Goal: Task Accomplishment & Management: Use online tool/utility

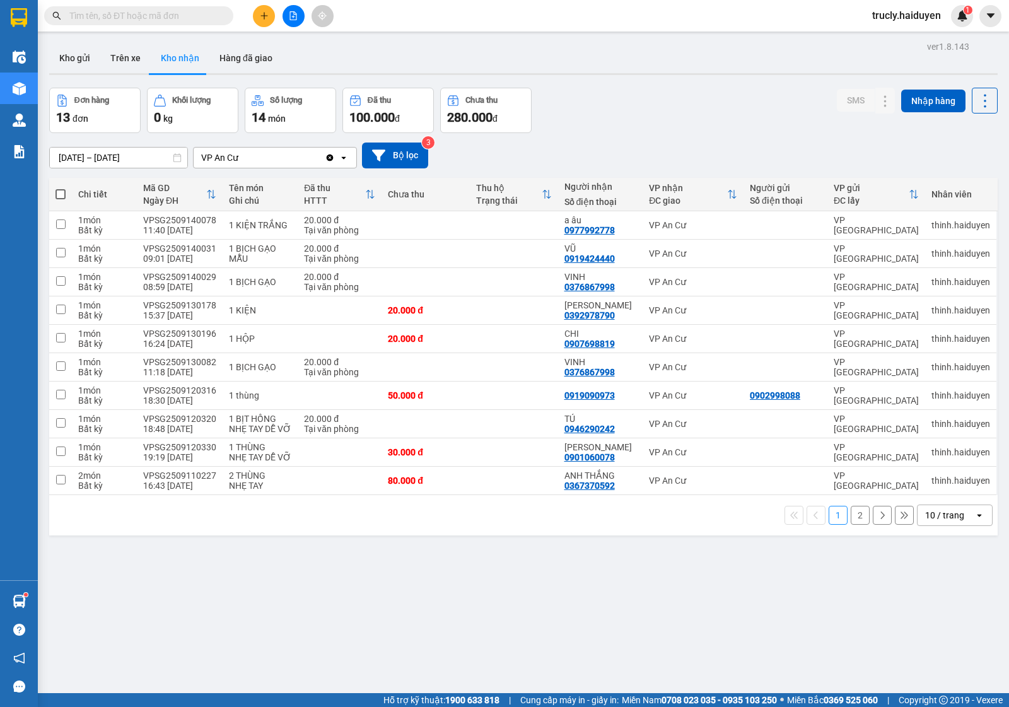
click at [905, 11] on span "trucly.haiduyen" at bounding box center [906, 16] width 89 height 16
click at [907, 40] on span "Đăng xuất" at bounding box center [913, 39] width 62 height 14
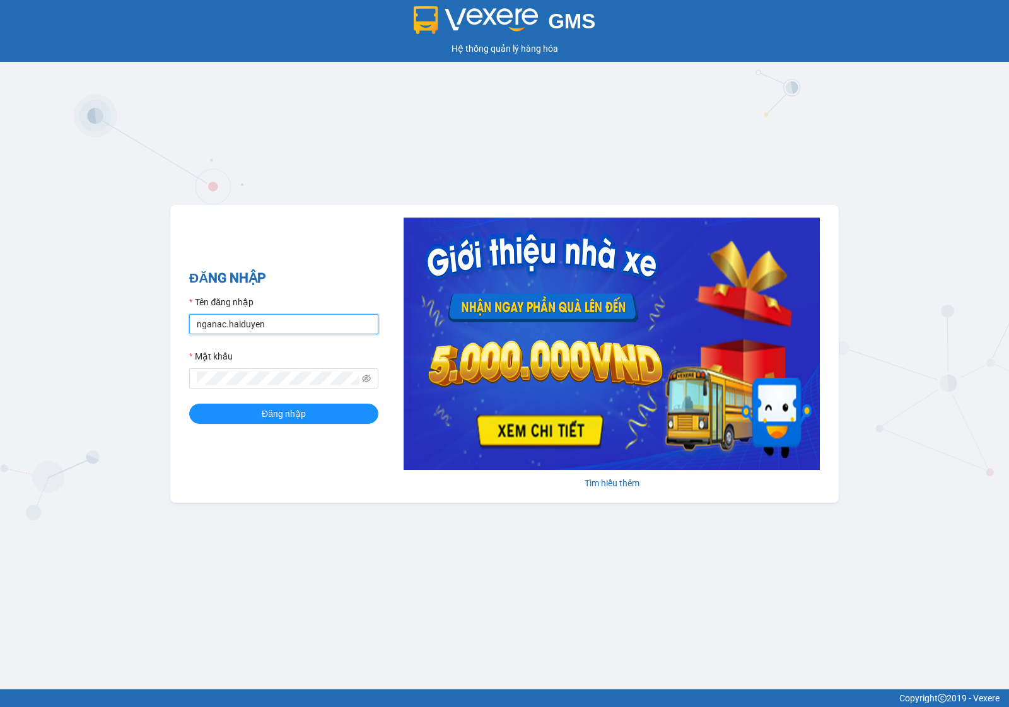
click at [292, 329] on input "nganac.haiduyen" at bounding box center [283, 324] width 189 height 20
type input "anac.haiduyen"
click at [265, 414] on span "Đăng nhập" at bounding box center [284, 414] width 44 height 14
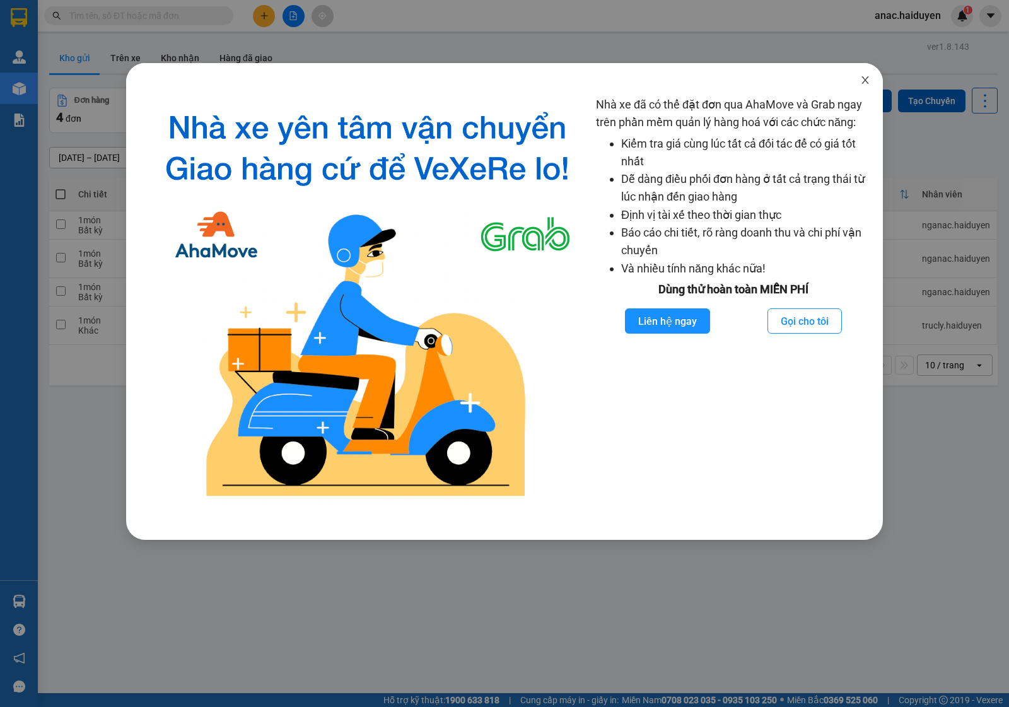
click at [868, 83] on icon "close" at bounding box center [865, 80] width 10 height 10
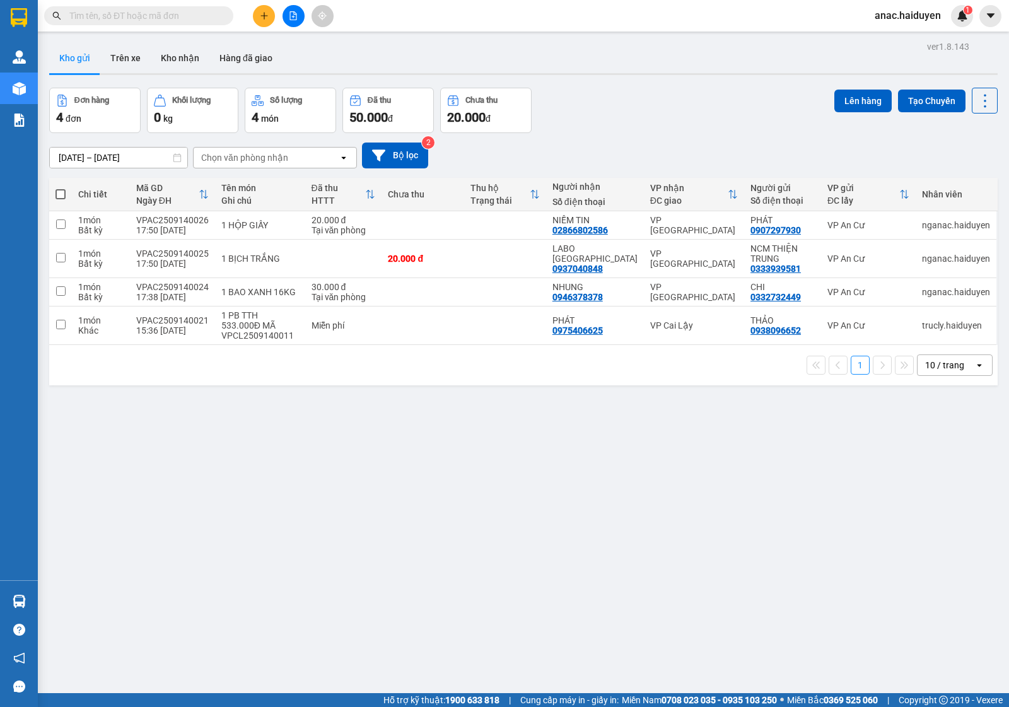
click at [134, 16] on input "text" at bounding box center [143, 16] width 149 height 14
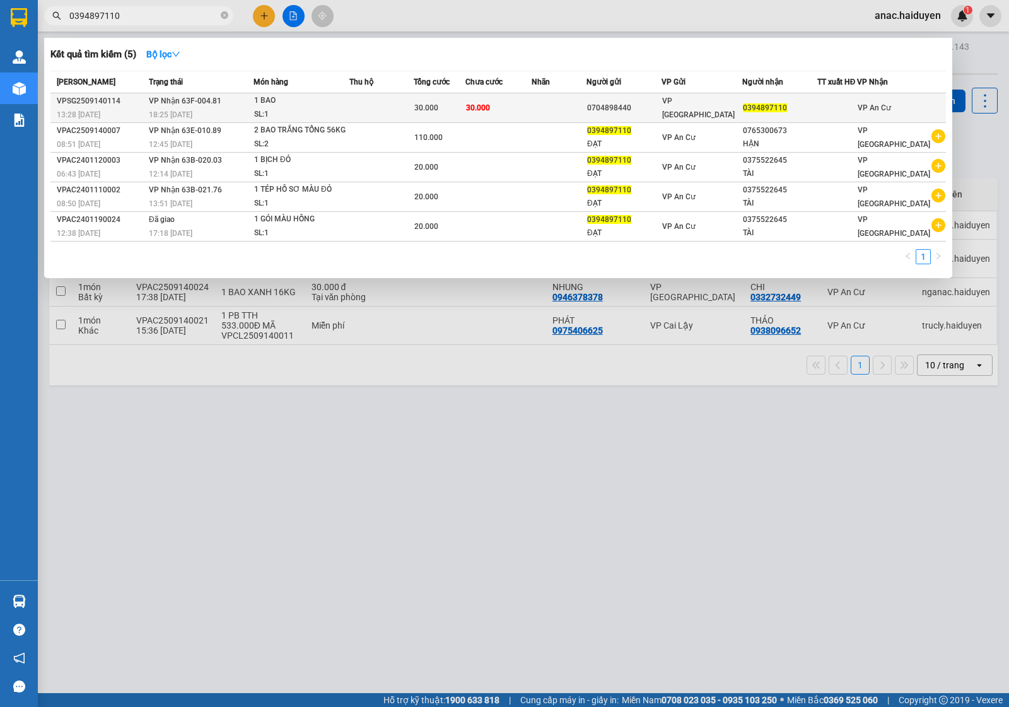
type input "0394897110"
click at [572, 119] on td at bounding box center [559, 108] width 55 height 30
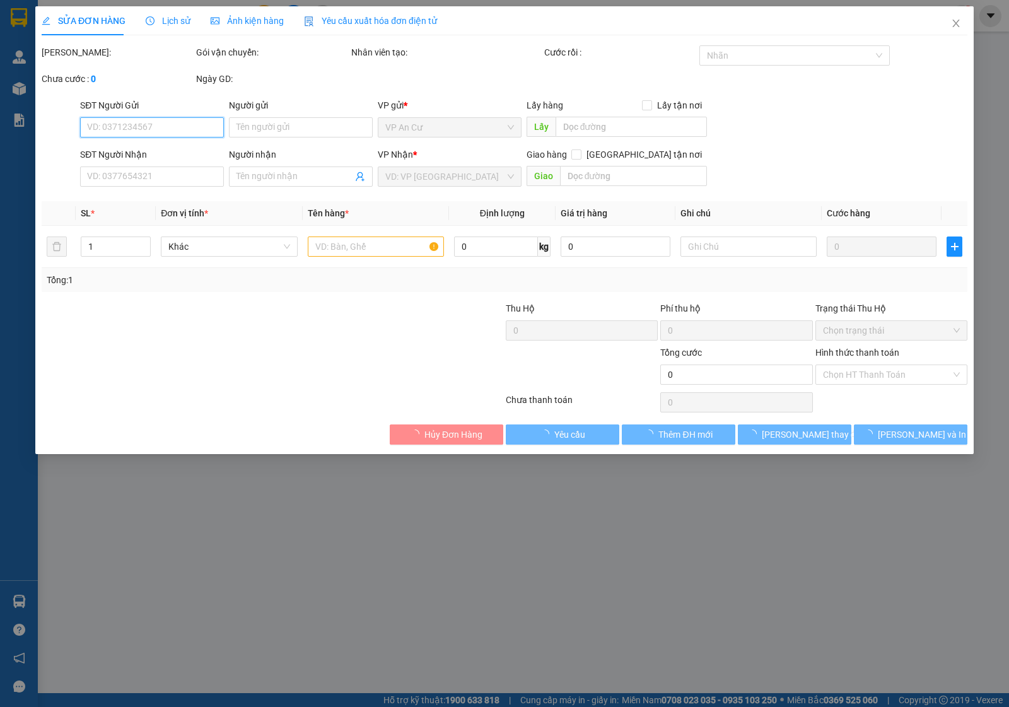
type input "0704898440"
type input "0394897110"
type input "30.000"
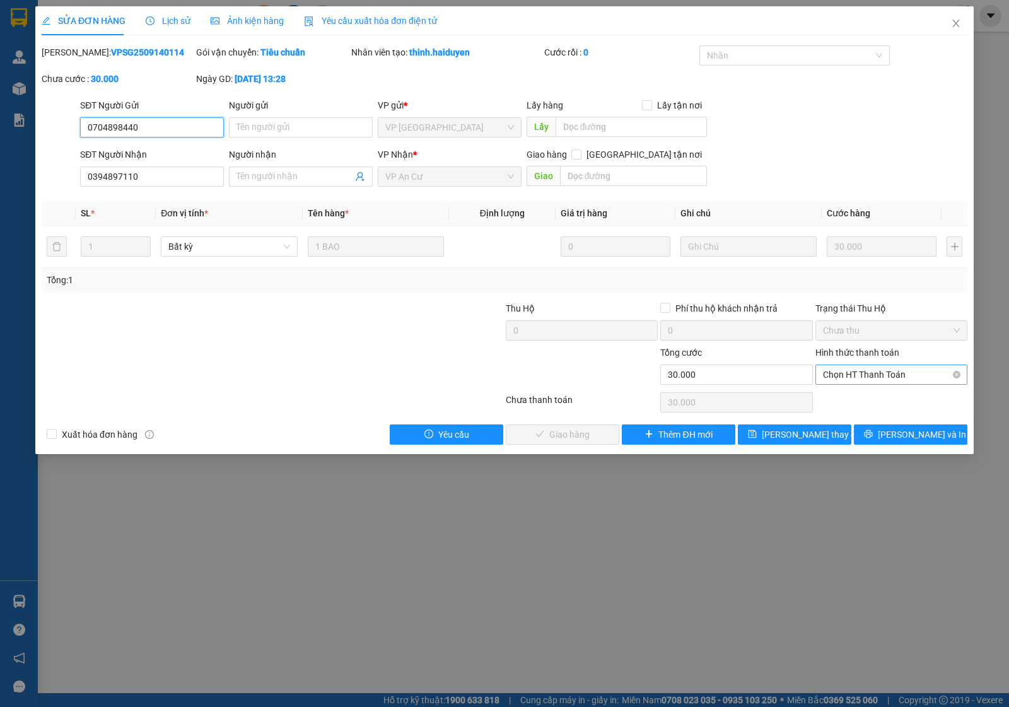
click at [882, 374] on span "Chọn HT Thanh Toán" at bounding box center [891, 374] width 137 height 19
click at [869, 405] on div "Tại văn phòng" at bounding box center [891, 401] width 137 height 14
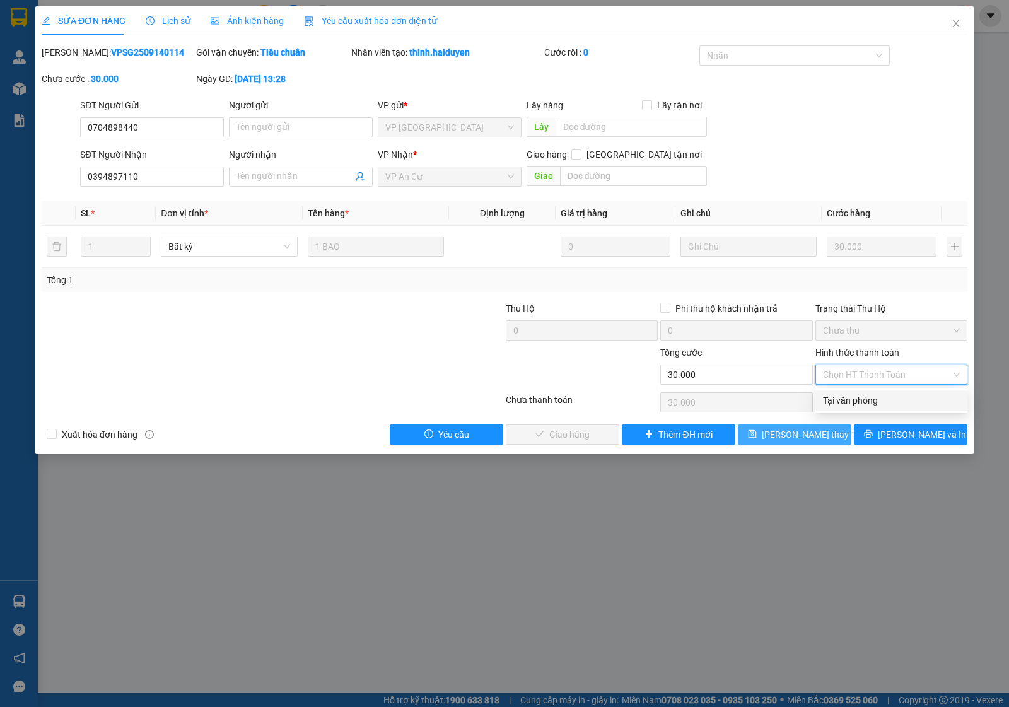
type input "0"
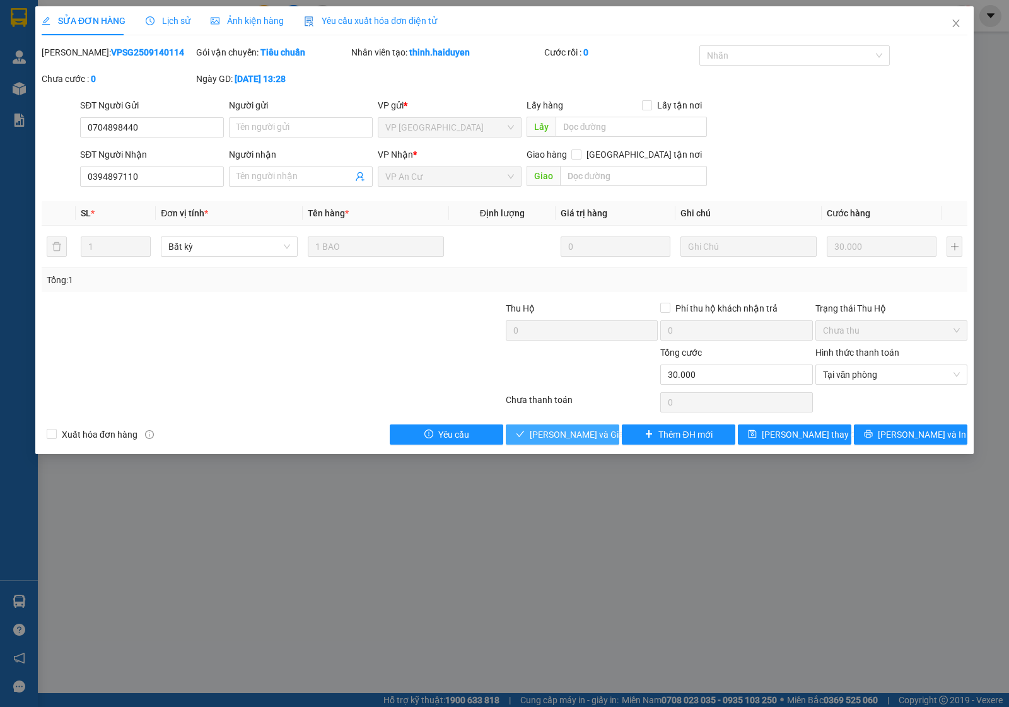
click at [558, 434] on span "Lưu và Giao hàng" at bounding box center [590, 435] width 121 height 14
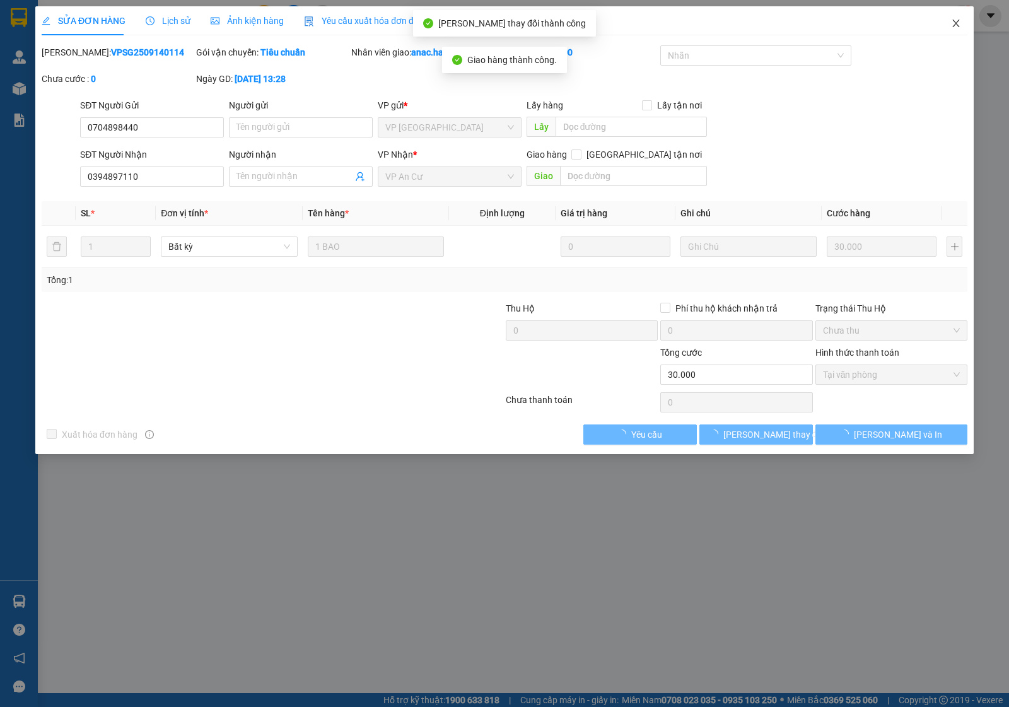
click at [956, 26] on icon "close" at bounding box center [956, 23] width 10 height 10
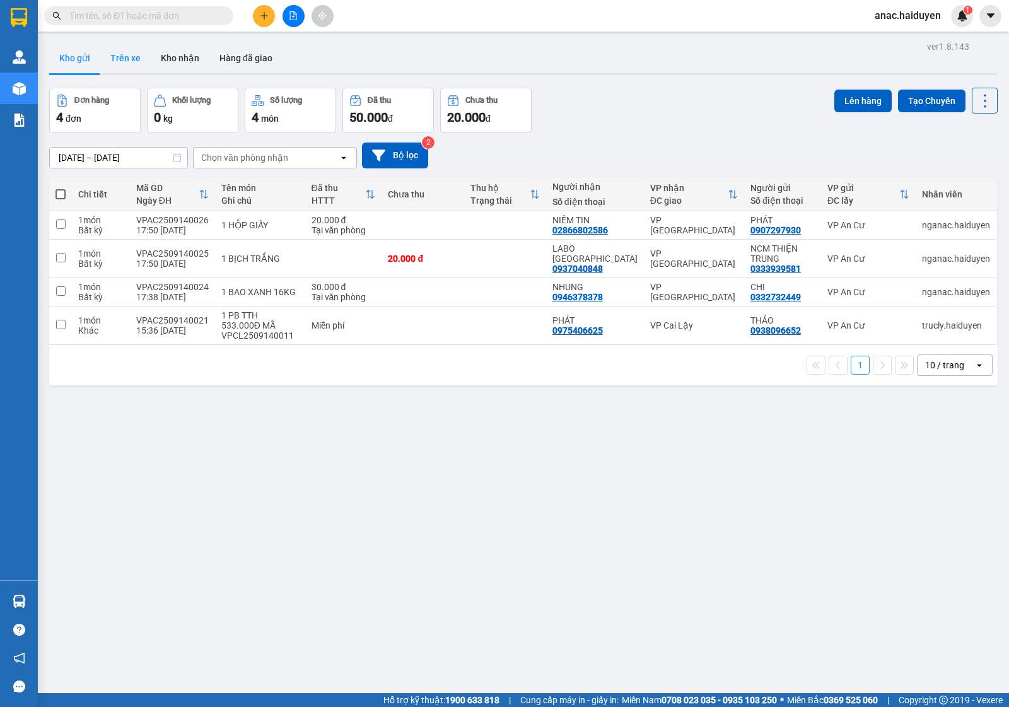
click at [128, 57] on button "Trên xe" at bounding box center [125, 58] width 50 height 30
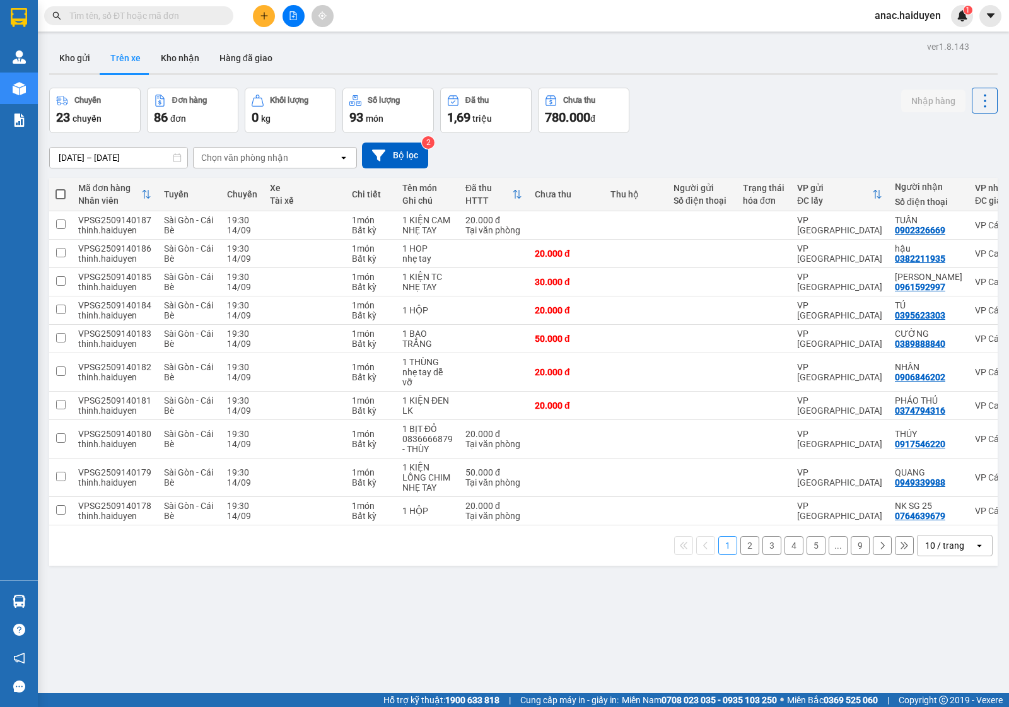
click at [276, 153] on div "Chọn văn phòng nhận" at bounding box center [244, 157] width 87 height 13
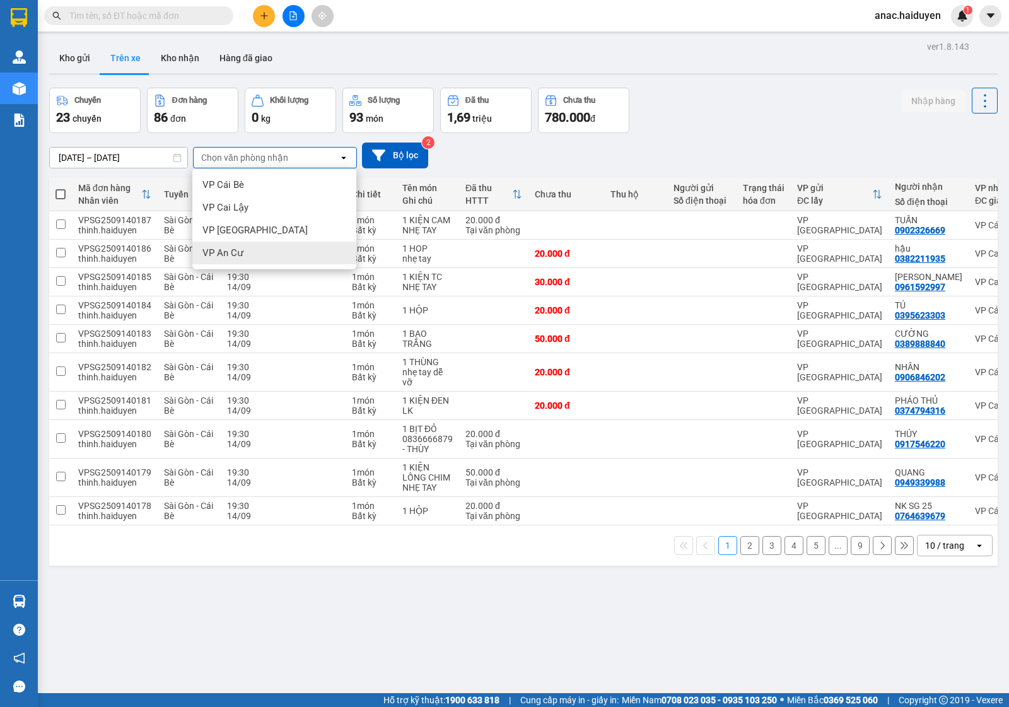
click at [223, 251] on span "VP An Cư" at bounding box center [223, 253] width 41 height 13
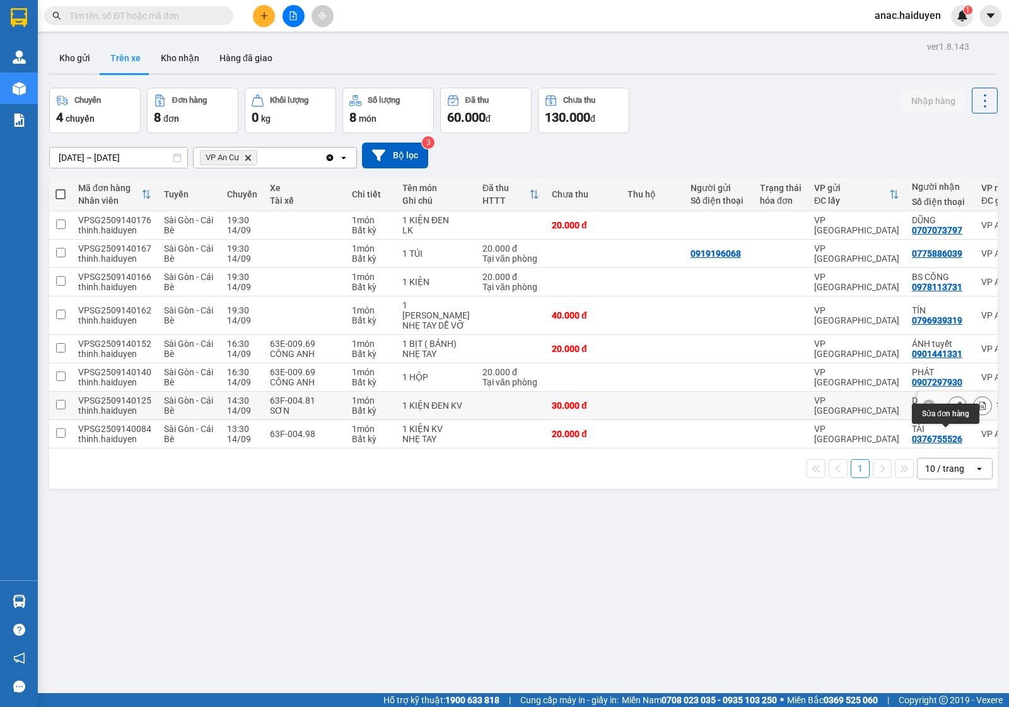
click at [953, 410] on icon at bounding box center [957, 405] width 9 height 9
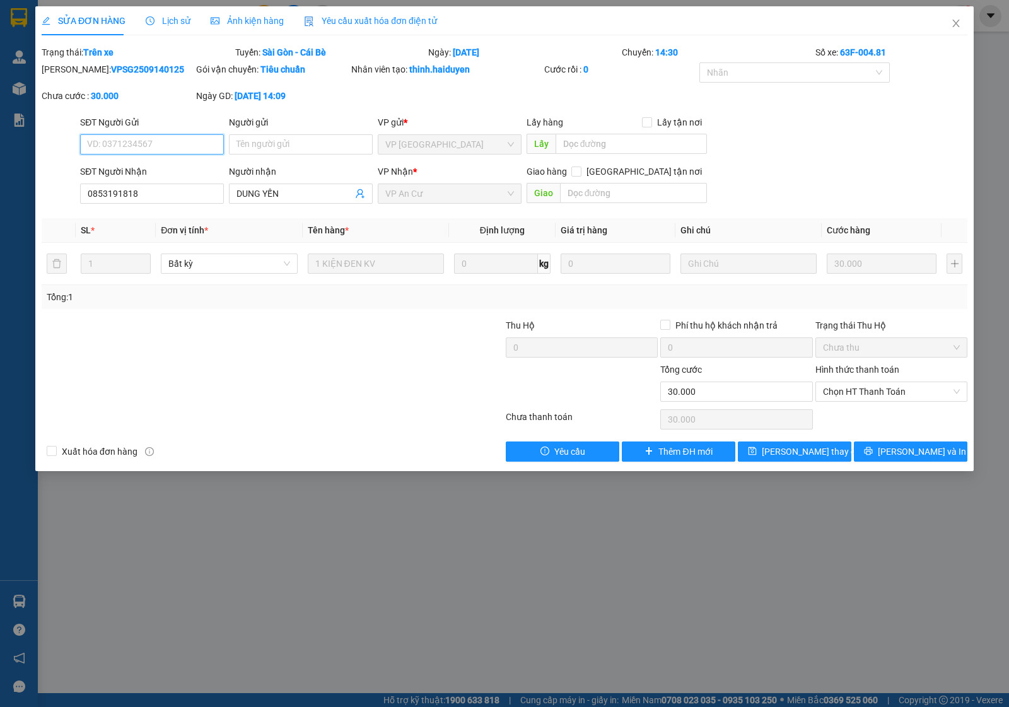
type input "0853191818"
type input "DUNG YẾN"
type input "30.000"
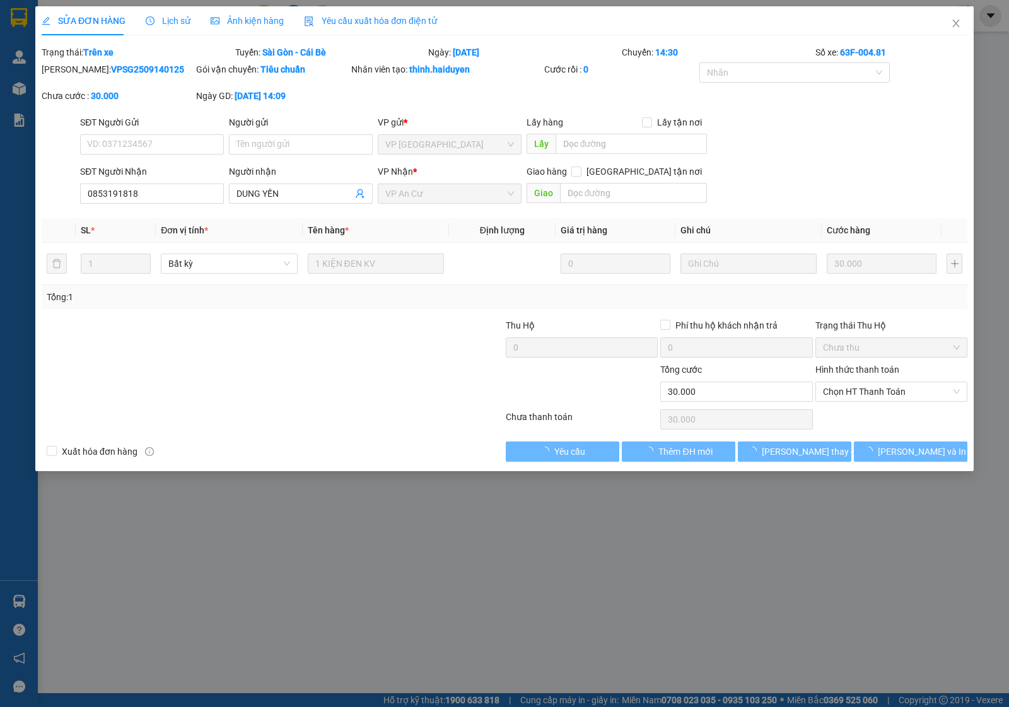
click at [166, 25] on span "Lịch sử" at bounding box center [168, 21] width 45 height 10
